Goal: Book appointment/travel/reservation

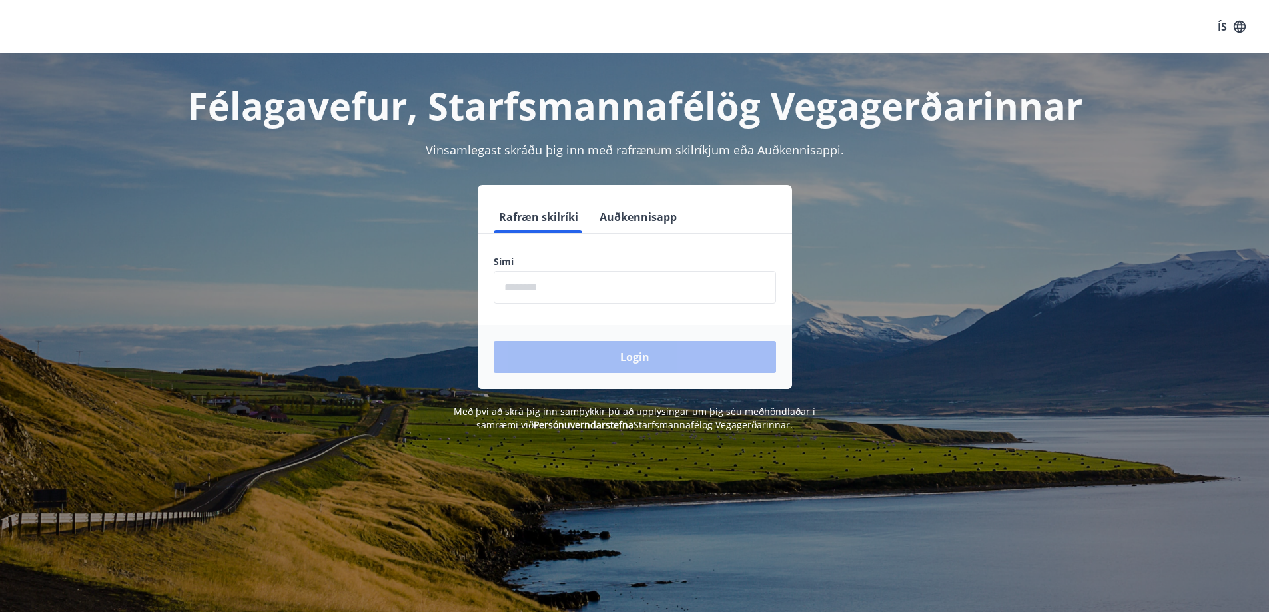
click at [595, 292] on input "phone" at bounding box center [634, 287] width 282 height 33
type input "********"
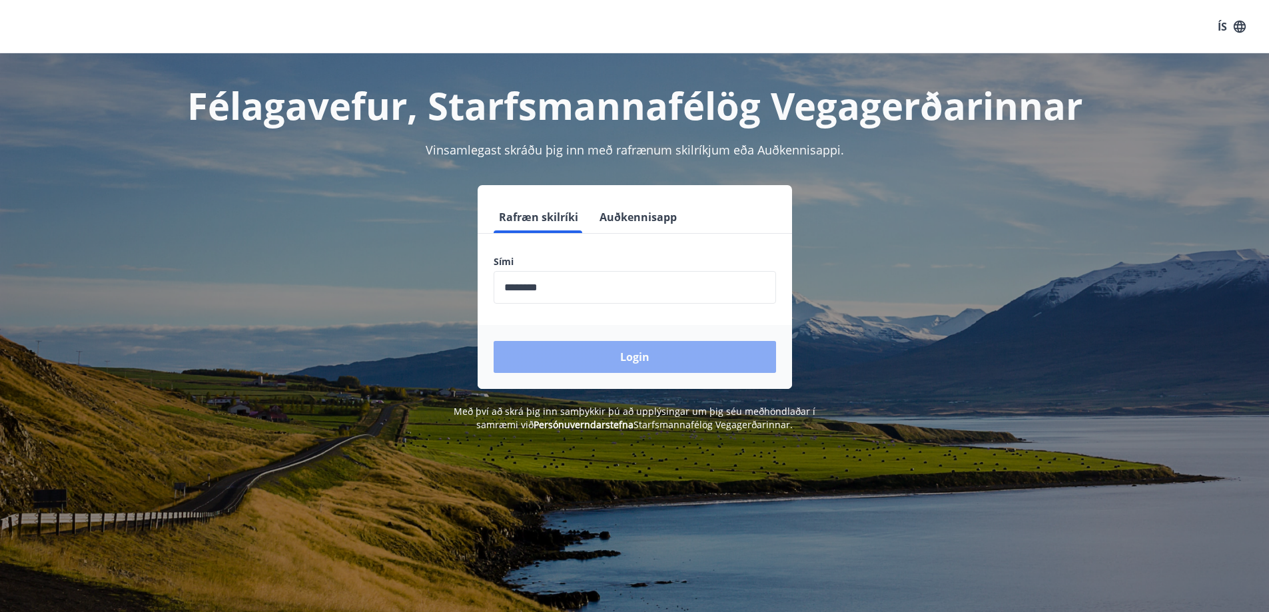
click at [654, 358] on button "Login" at bounding box center [634, 357] width 282 height 32
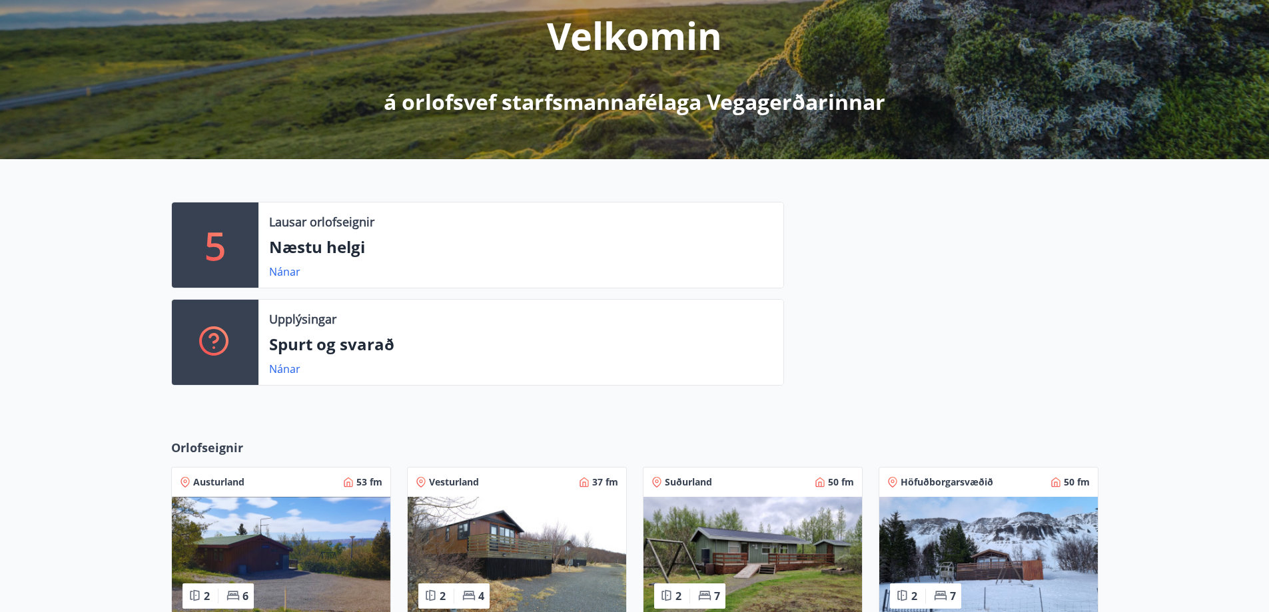
scroll to position [266, 0]
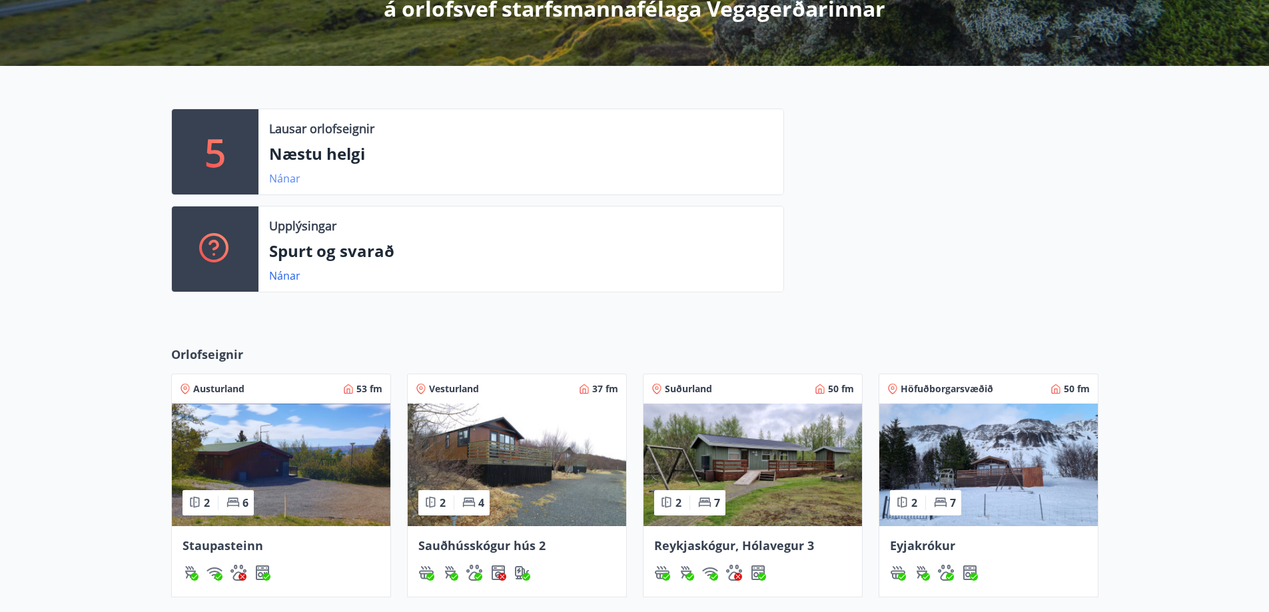
click at [286, 182] on link "Nánar" at bounding box center [284, 178] width 31 height 15
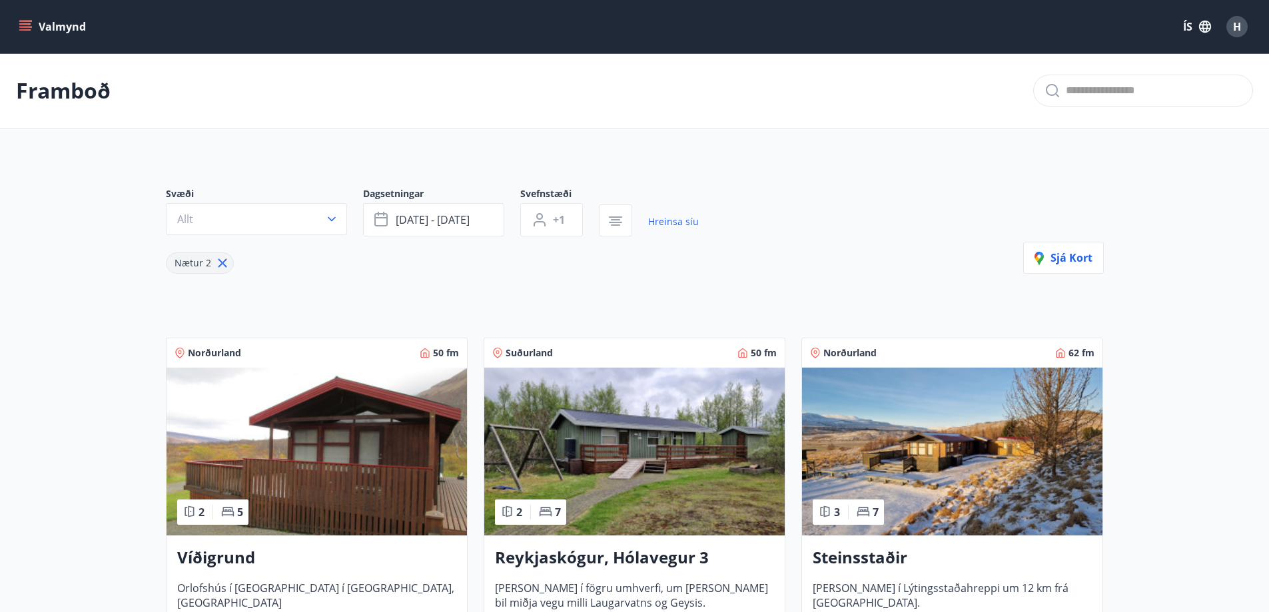
click at [306, 224] on button "Allt" at bounding box center [256, 219] width 181 height 32
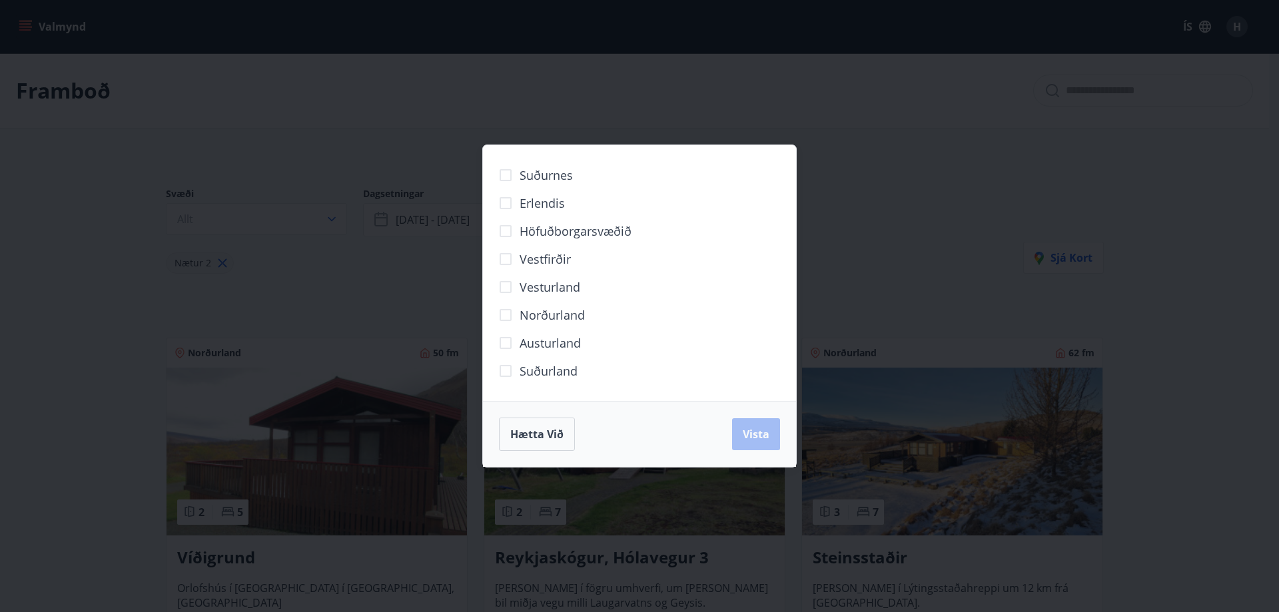
click at [967, 168] on div "Suðurnes Erlendis Höfuðborgarsvæðið Vestfirðir Vesturland Norðurland Austurland…" at bounding box center [639, 306] width 1279 height 612
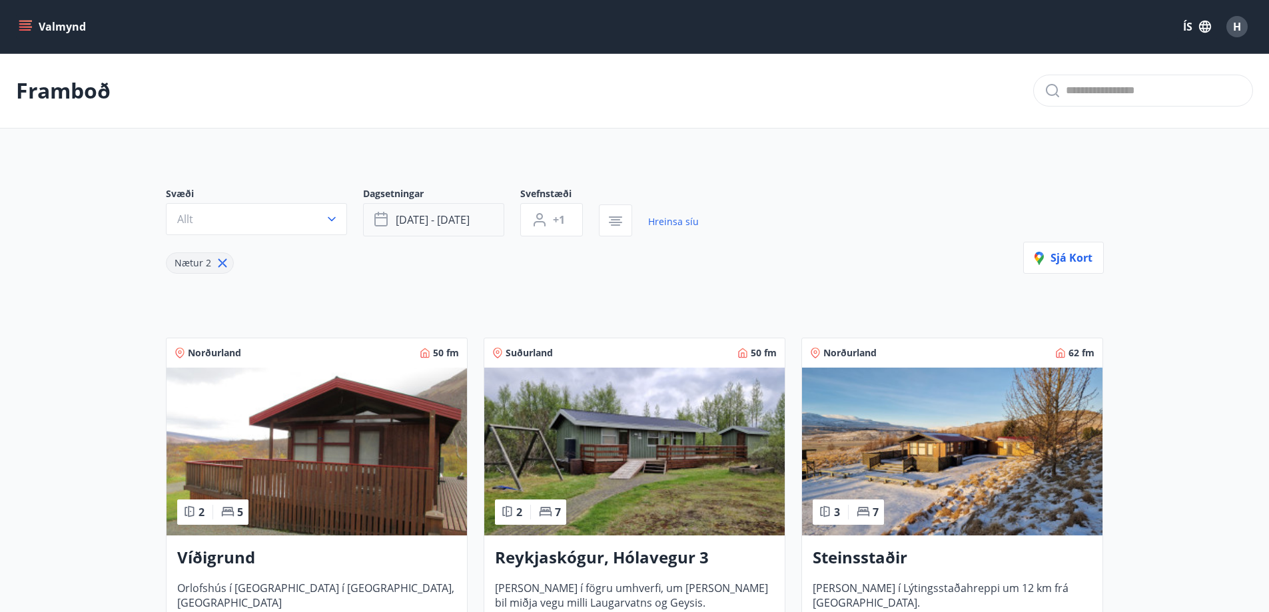
click at [454, 226] on span "ágú 29 - sep 01" at bounding box center [433, 219] width 74 height 15
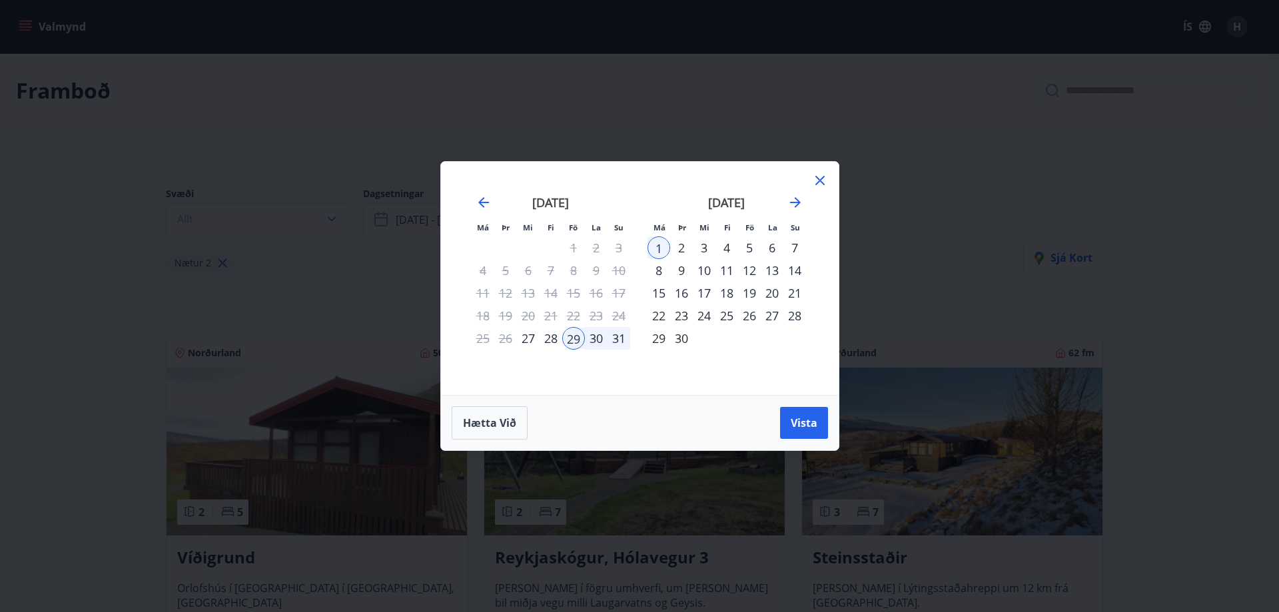
click at [820, 180] on icon at bounding box center [819, 180] width 9 height 9
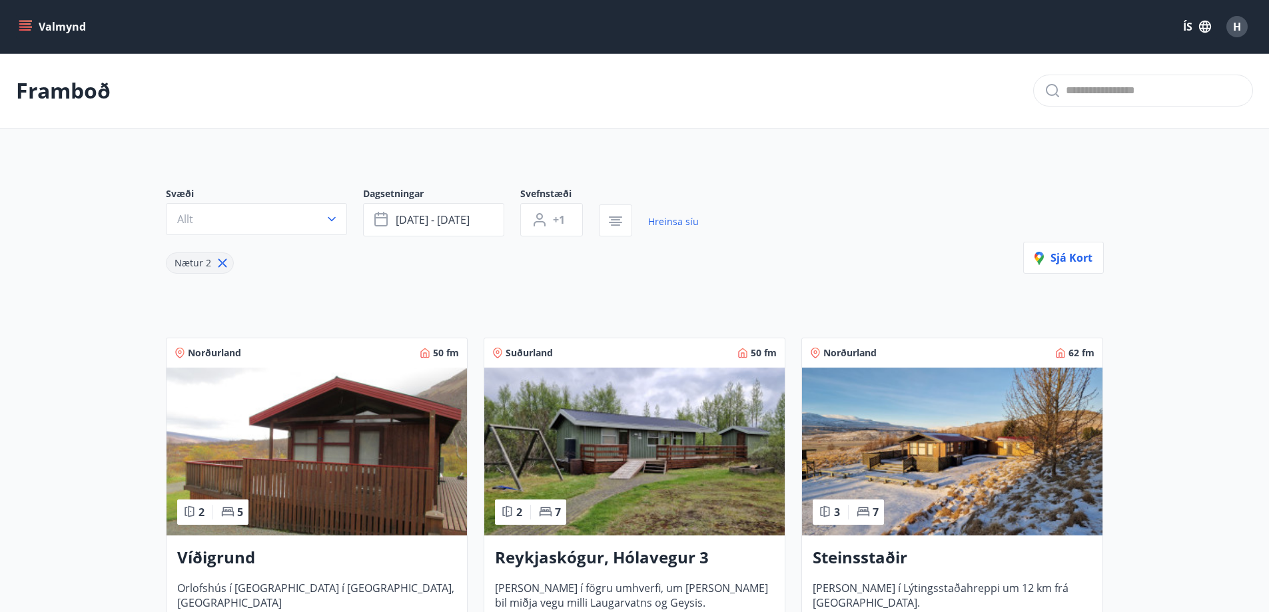
click at [280, 223] on button "Allt" at bounding box center [256, 219] width 181 height 32
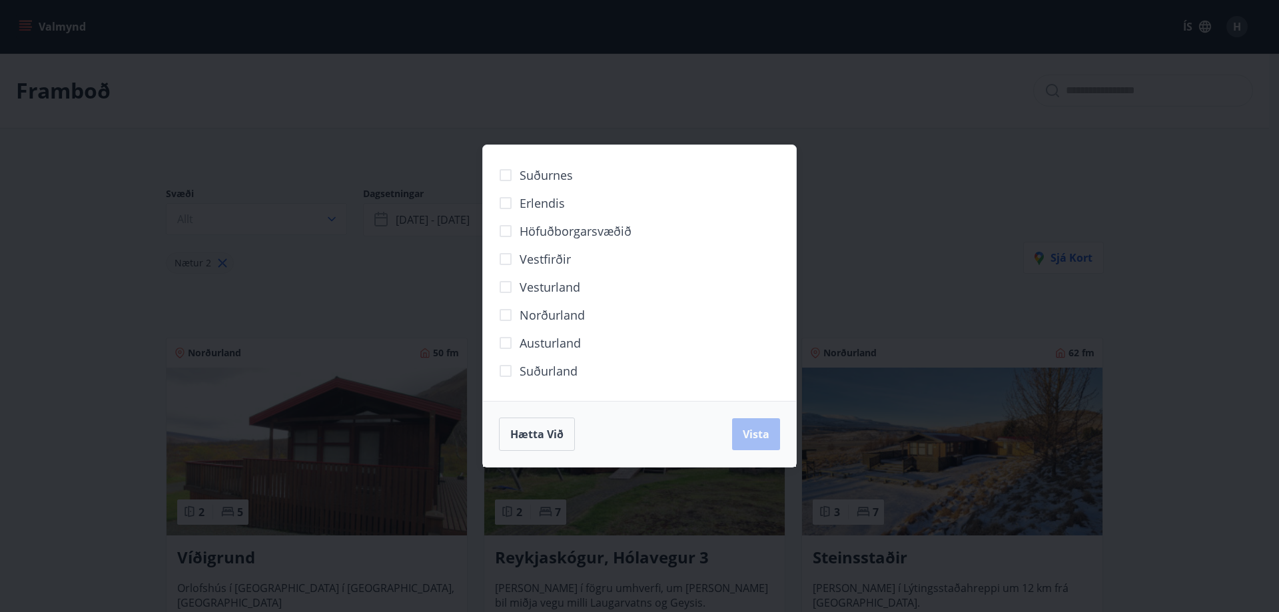
click at [547, 180] on span "Suðurnes" at bounding box center [545, 174] width 53 height 17
click at [545, 368] on span "Suðurland" at bounding box center [548, 370] width 58 height 17
click at [737, 429] on button "Vista" at bounding box center [756, 434] width 48 height 32
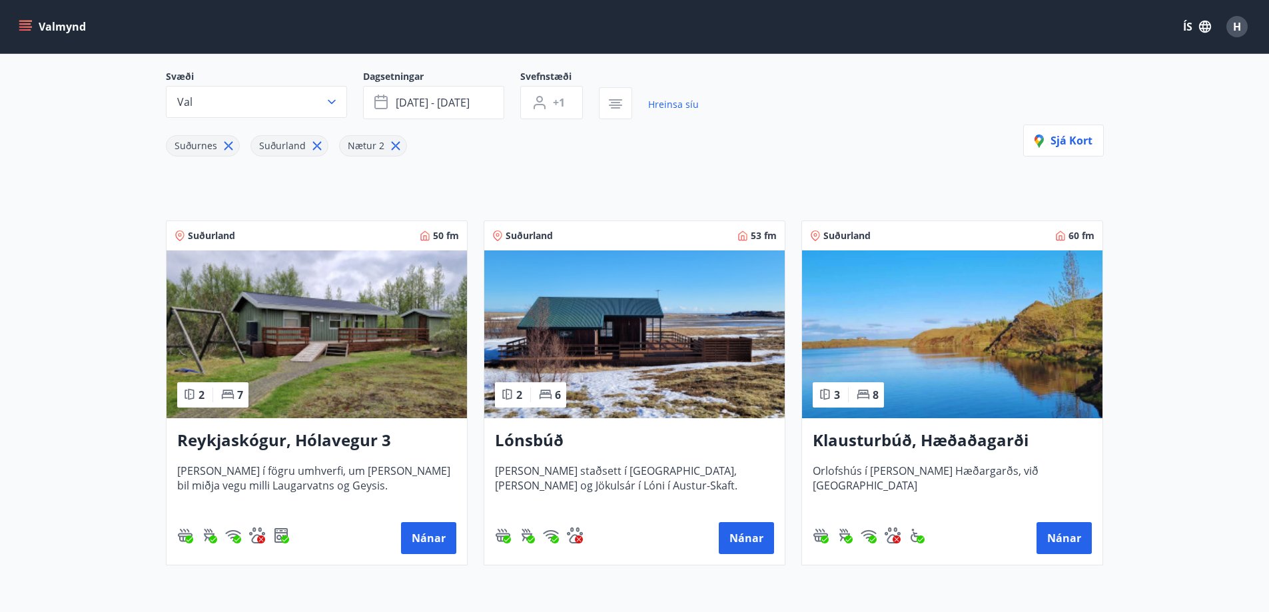
scroll to position [47, 0]
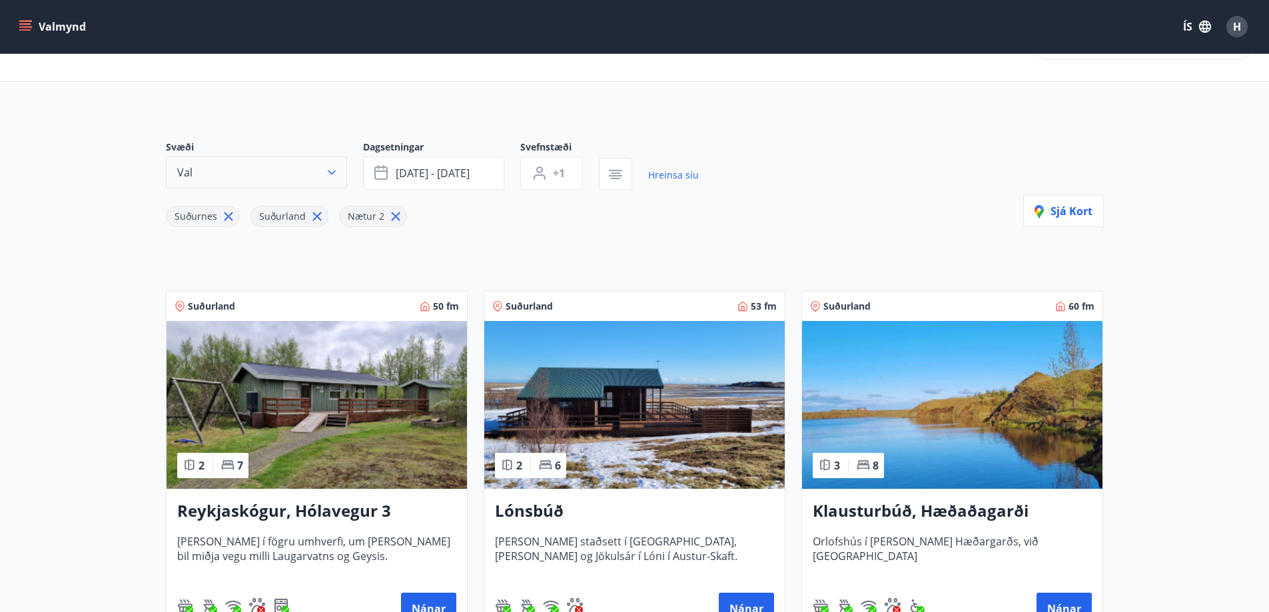
click at [234, 169] on button "Val" at bounding box center [256, 173] width 181 height 32
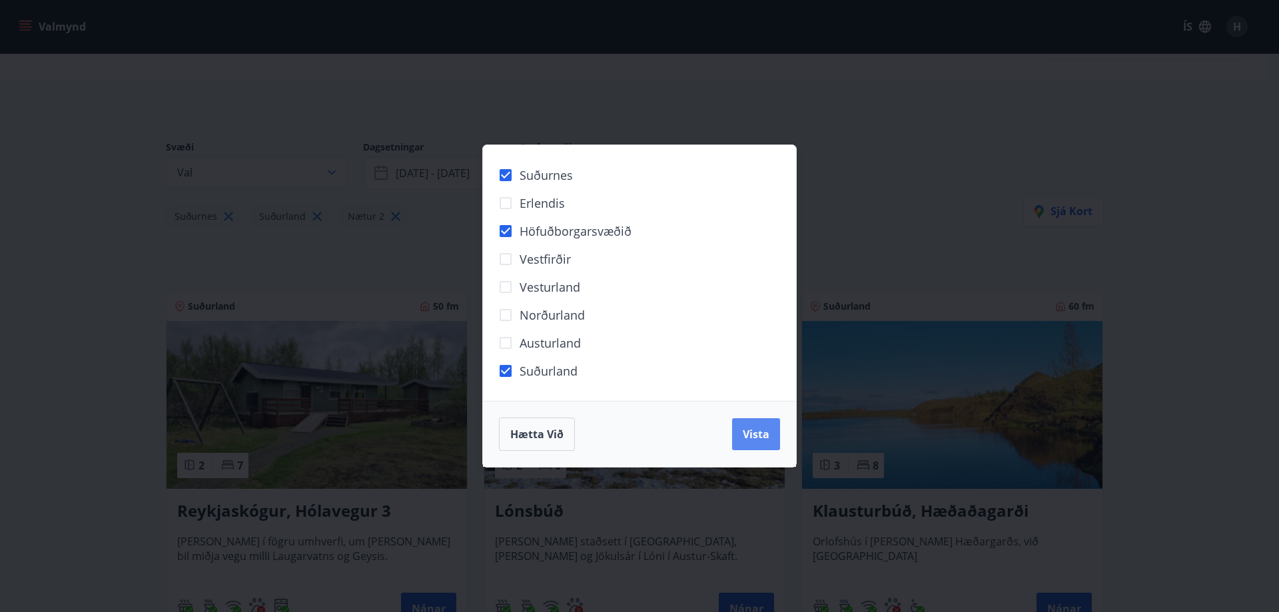
click at [750, 437] on span "Vista" at bounding box center [756, 434] width 27 height 15
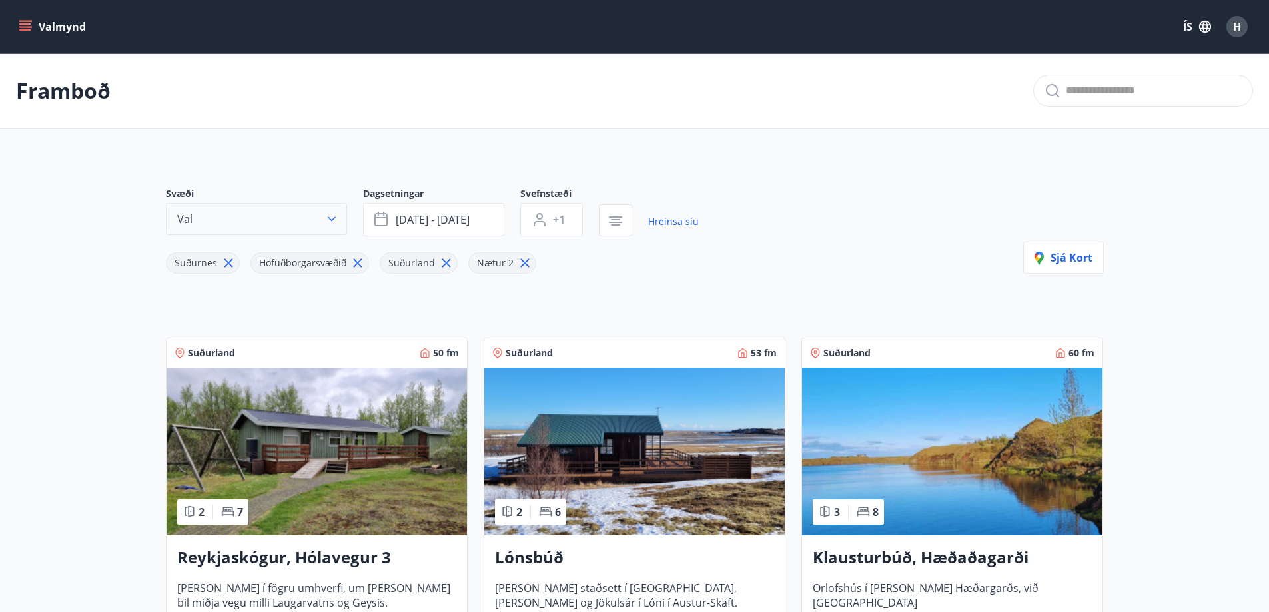
click at [286, 216] on button "Val" at bounding box center [256, 219] width 181 height 32
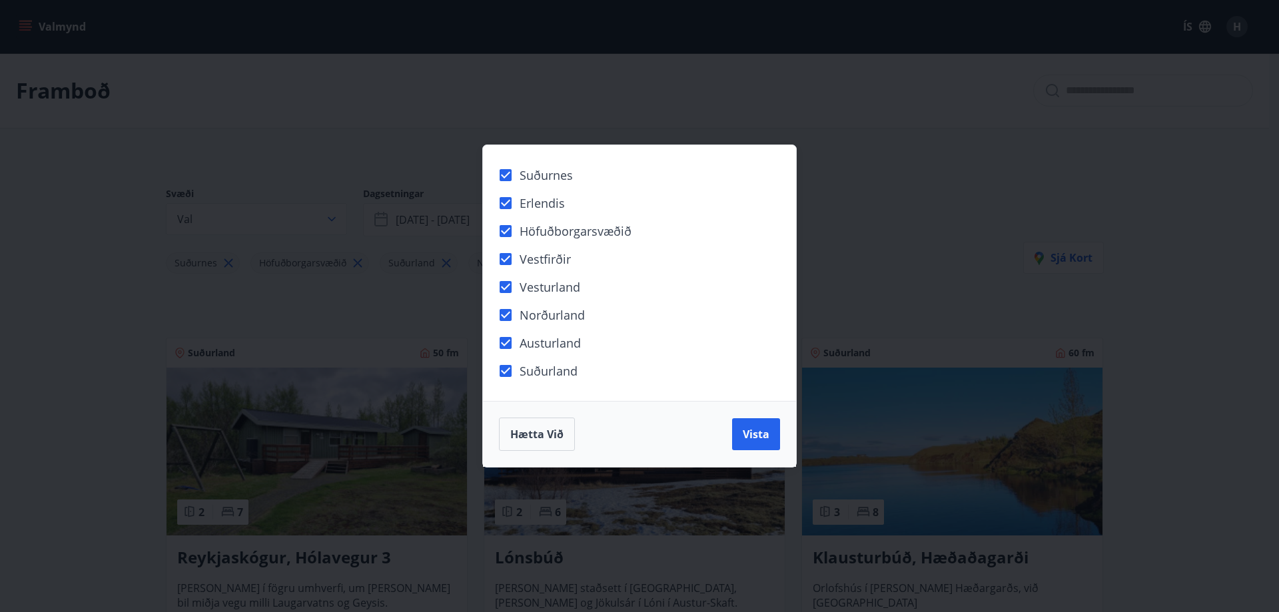
drag, startPoint x: 759, startPoint y: 431, endPoint x: 842, endPoint y: 418, distance: 84.3
click at [759, 432] on span "Vista" at bounding box center [756, 434] width 27 height 15
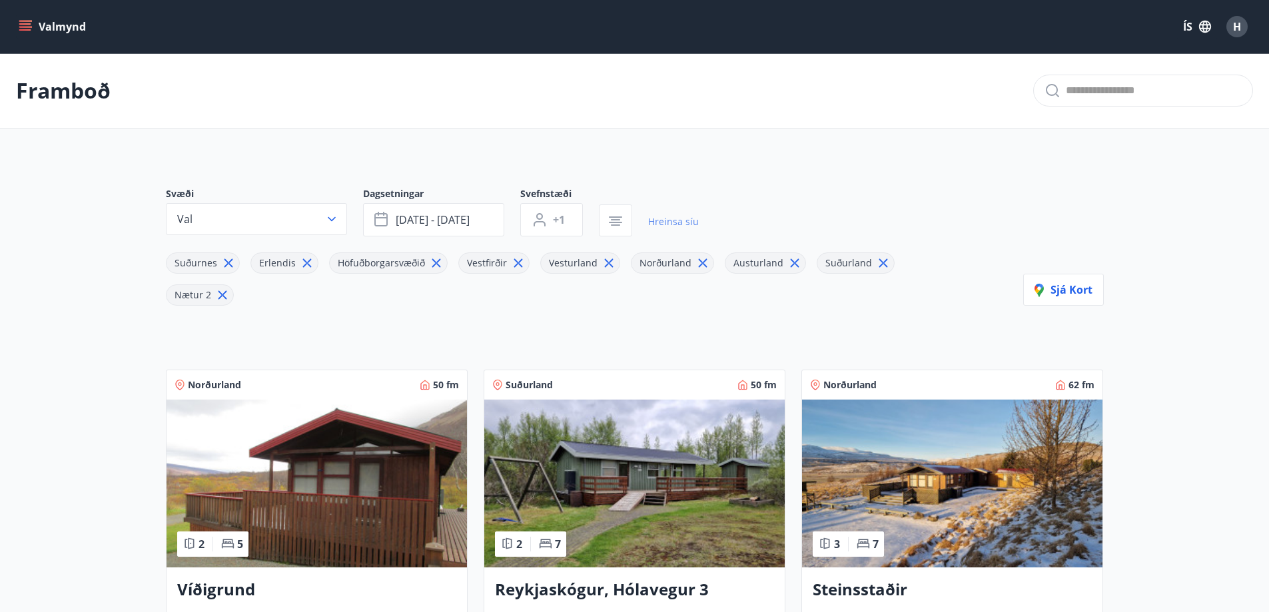
click at [674, 225] on link "Hreinsa síu" at bounding box center [673, 221] width 51 height 29
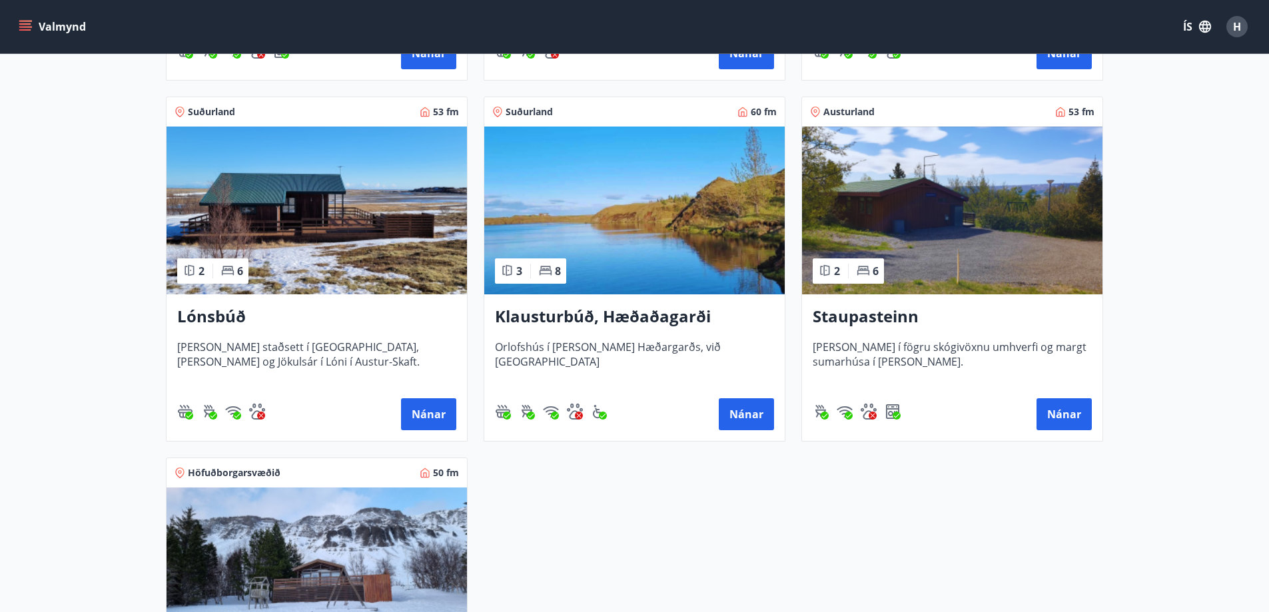
scroll to position [1132, 0]
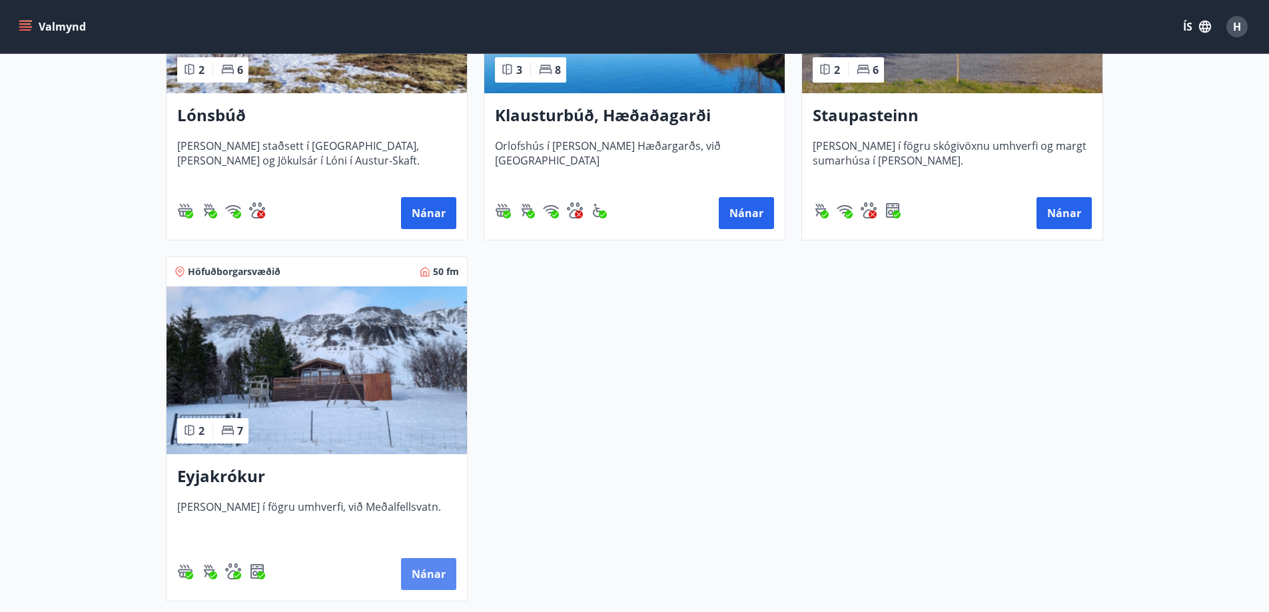
click at [416, 577] on button "Nánar" at bounding box center [428, 574] width 55 height 32
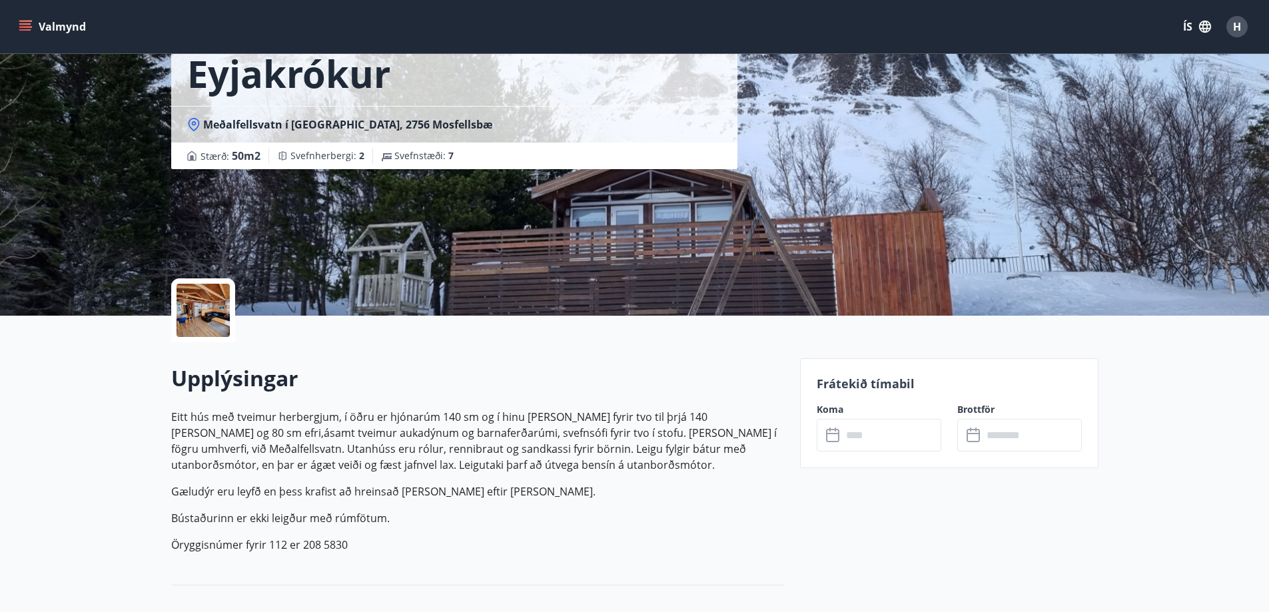
scroll to position [200, 0]
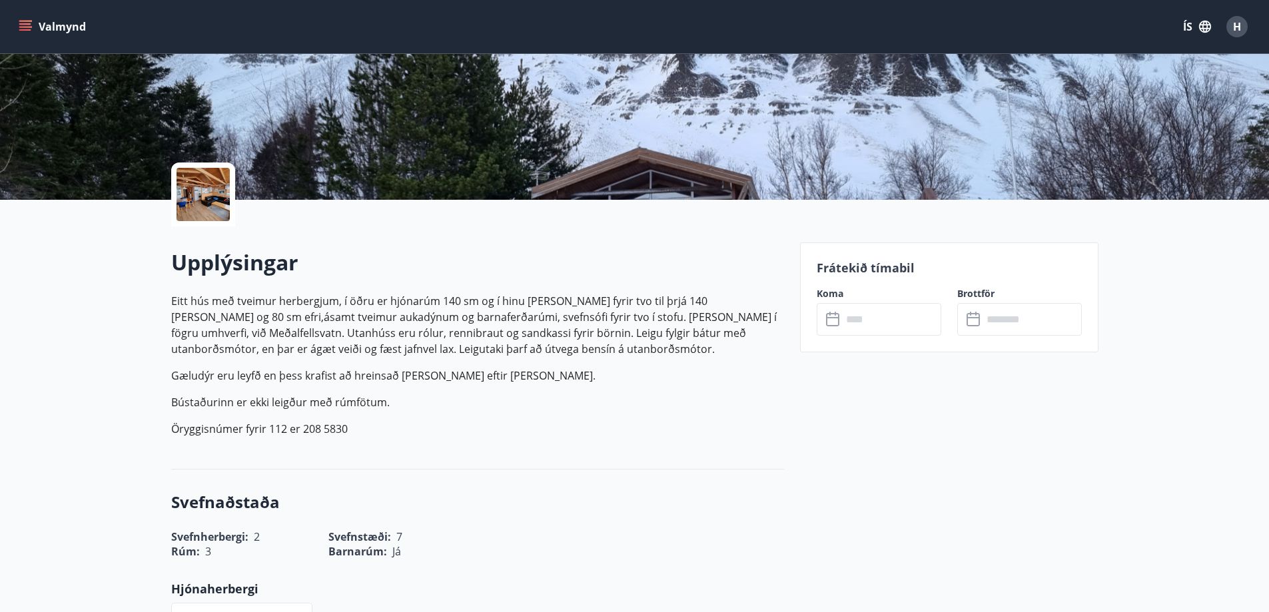
click at [926, 318] on input "text" at bounding box center [891, 319] width 99 height 33
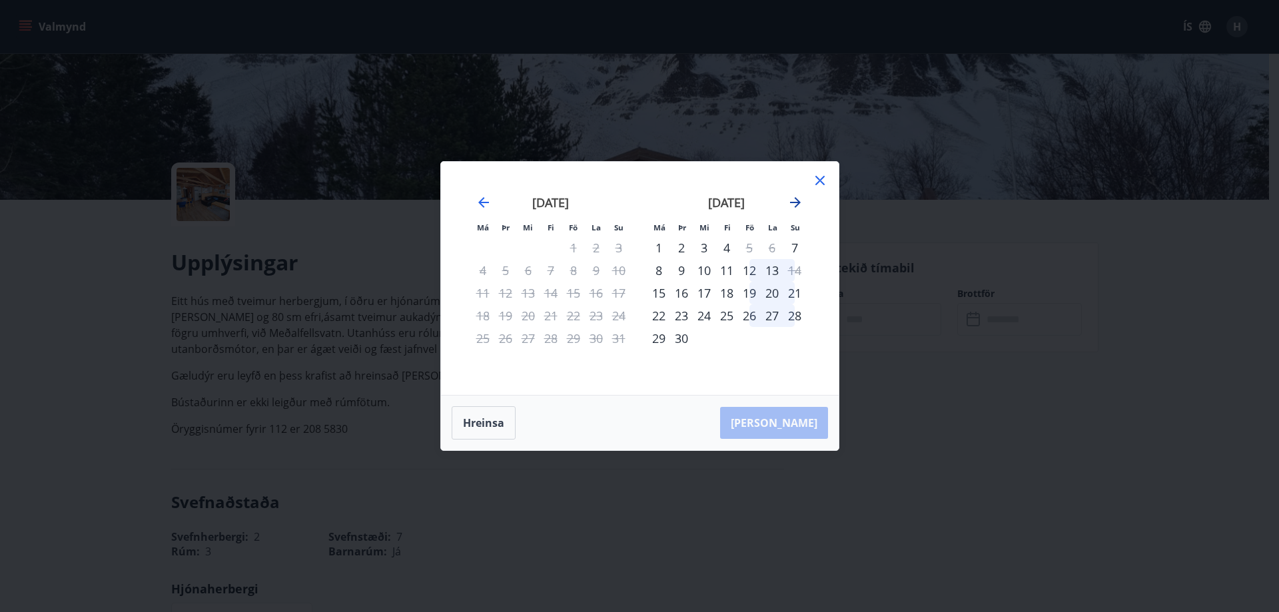
click at [795, 203] on icon "Move forward to switch to the next month." at bounding box center [795, 202] width 11 height 11
click at [797, 202] on icon "Move forward to switch to the next month." at bounding box center [795, 202] width 11 height 11
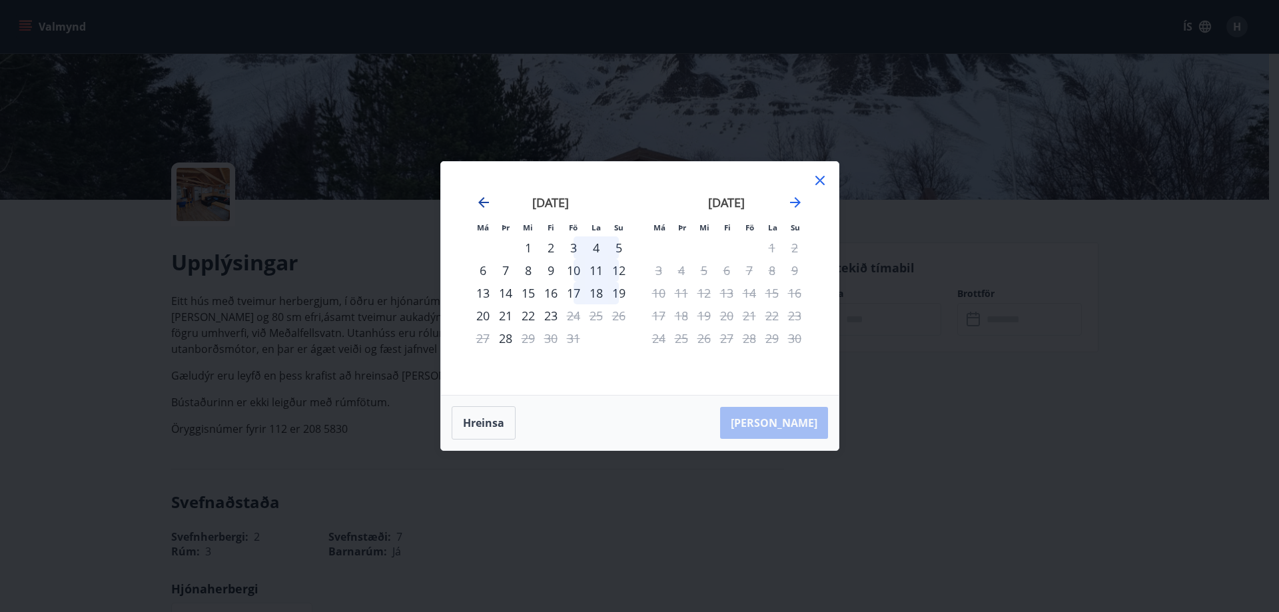
click at [482, 199] on icon "Move backward to switch to the previous month." at bounding box center [483, 202] width 11 height 11
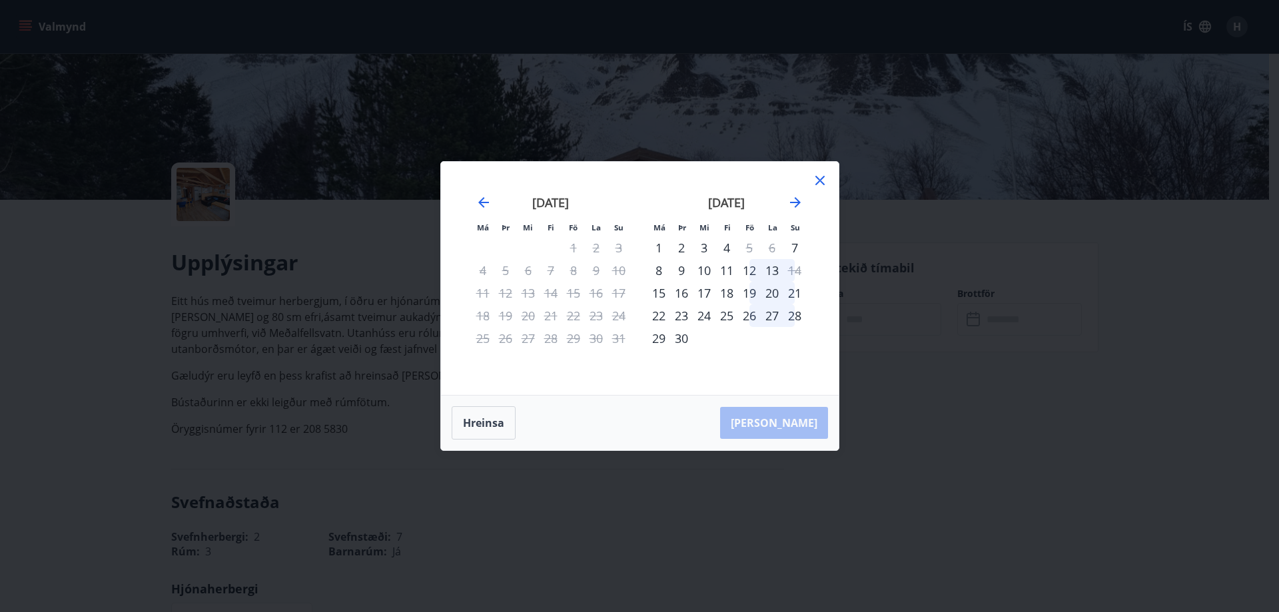
click at [751, 296] on div "19" at bounding box center [749, 293] width 23 height 23
click at [821, 174] on icon at bounding box center [820, 180] width 16 height 16
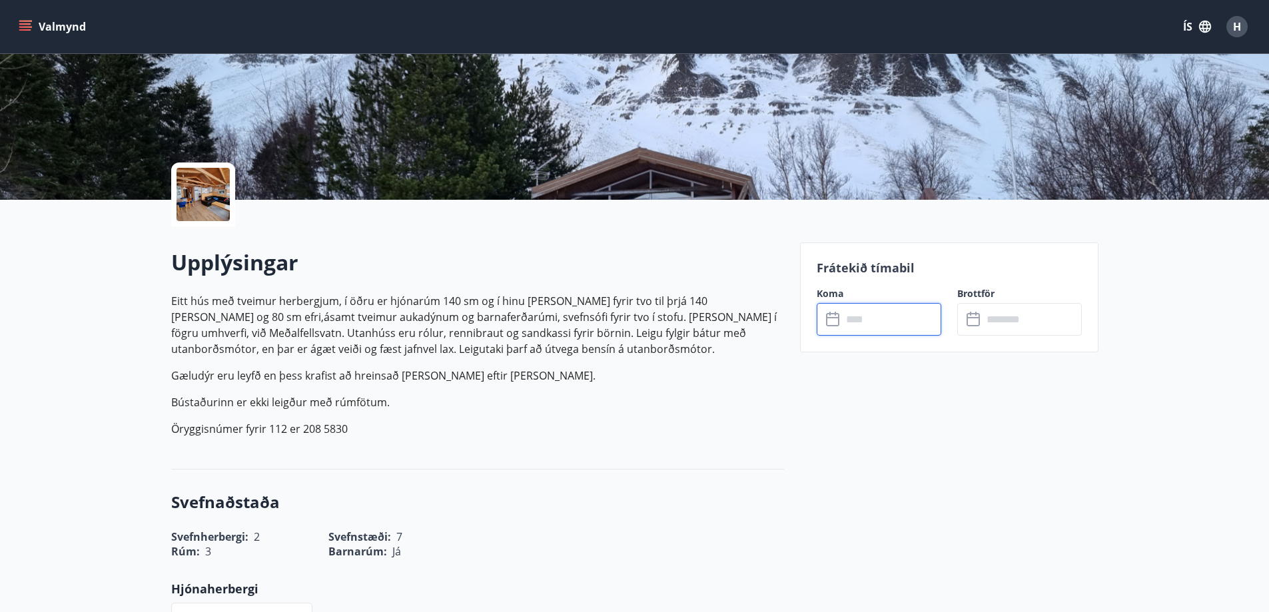
click at [868, 316] on input "text" at bounding box center [891, 319] width 99 height 33
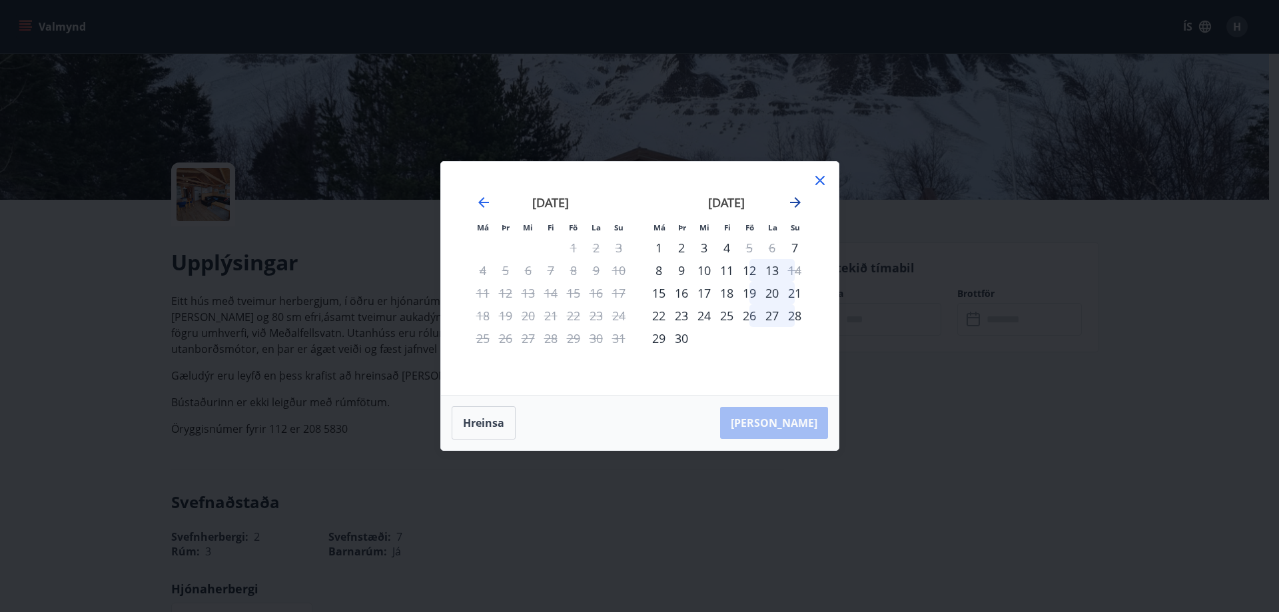
click at [792, 196] on icon "Move forward to switch to the next month." at bounding box center [795, 202] width 16 height 16
click at [815, 174] on icon at bounding box center [820, 180] width 16 height 16
